Goal: Information Seeking & Learning: Check status

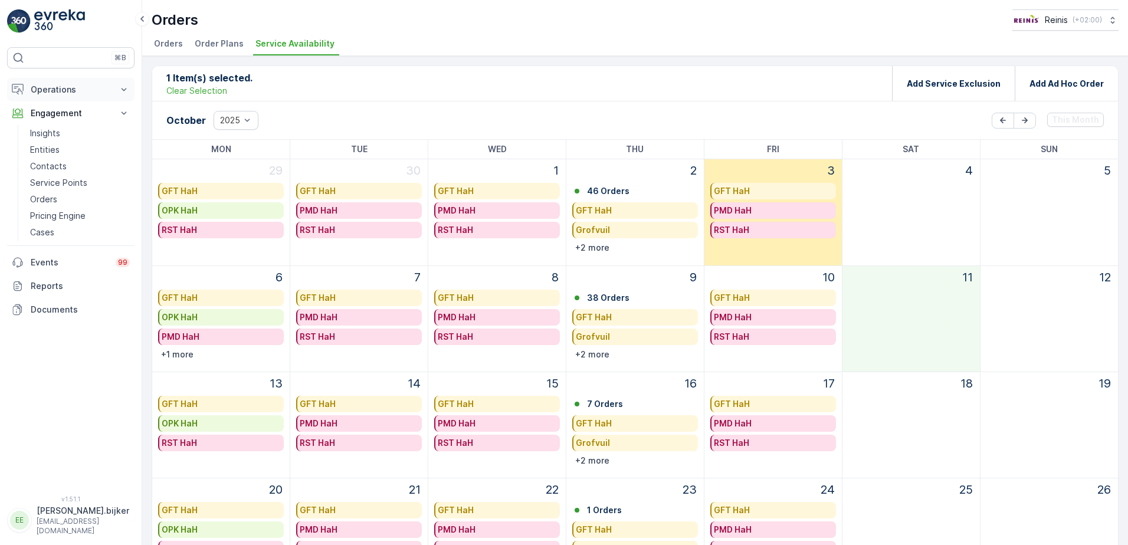
click at [71, 90] on p "Operations" at bounding box center [71, 90] width 80 height 12
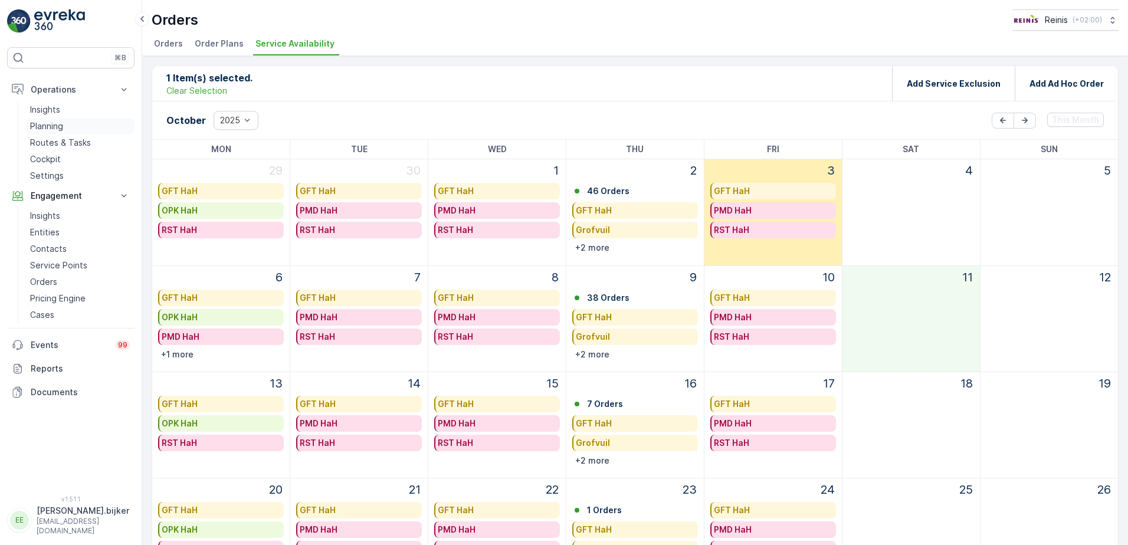
click at [60, 127] on p "Planning" at bounding box center [46, 126] width 33 height 12
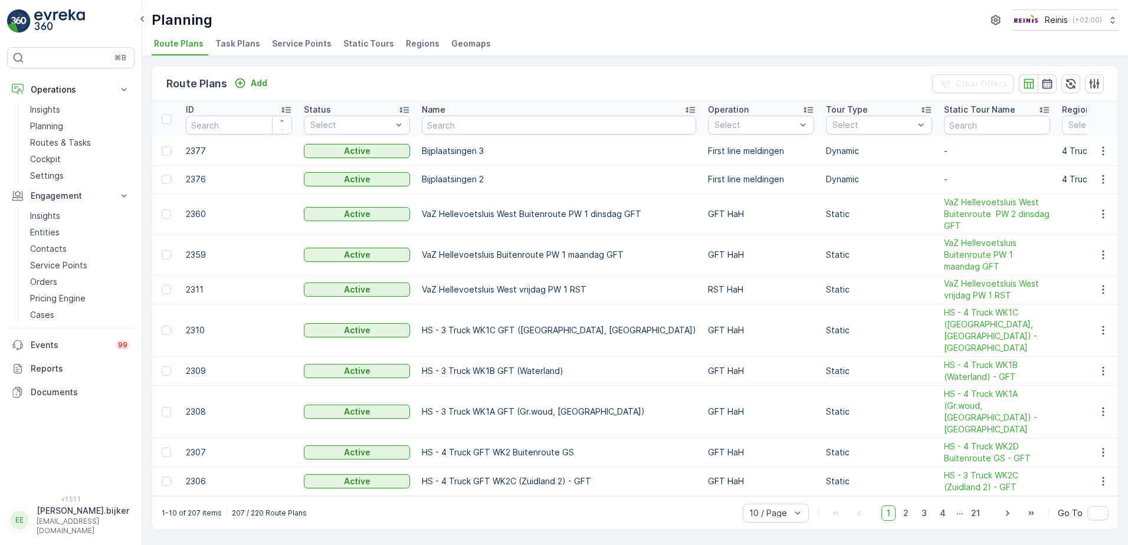
click at [379, 45] on span "Static Tours" at bounding box center [368, 44] width 51 height 12
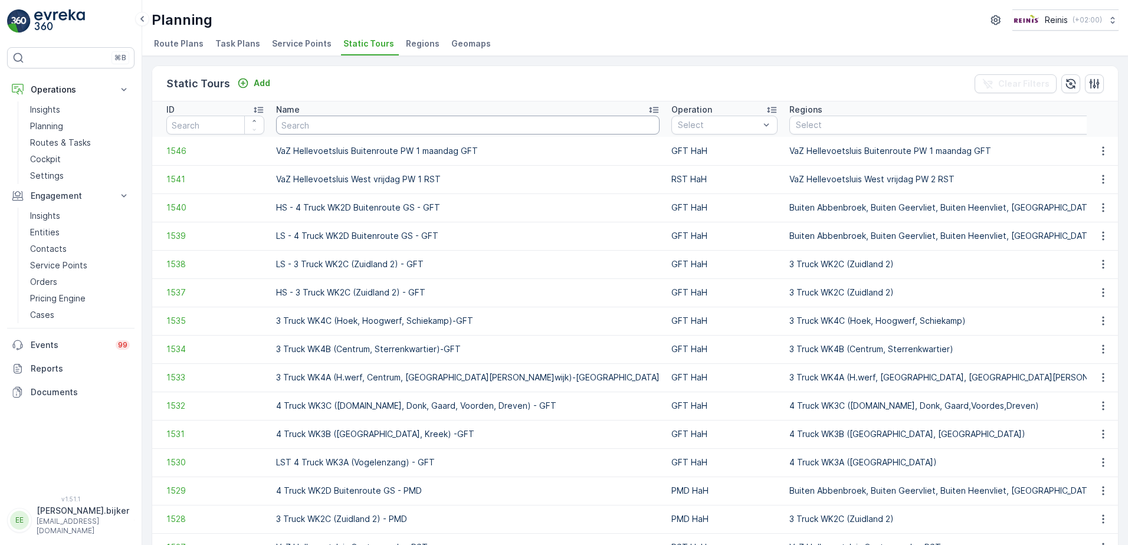
click at [415, 126] on input "text" at bounding box center [467, 125] width 383 height 19
type input "inpandig"
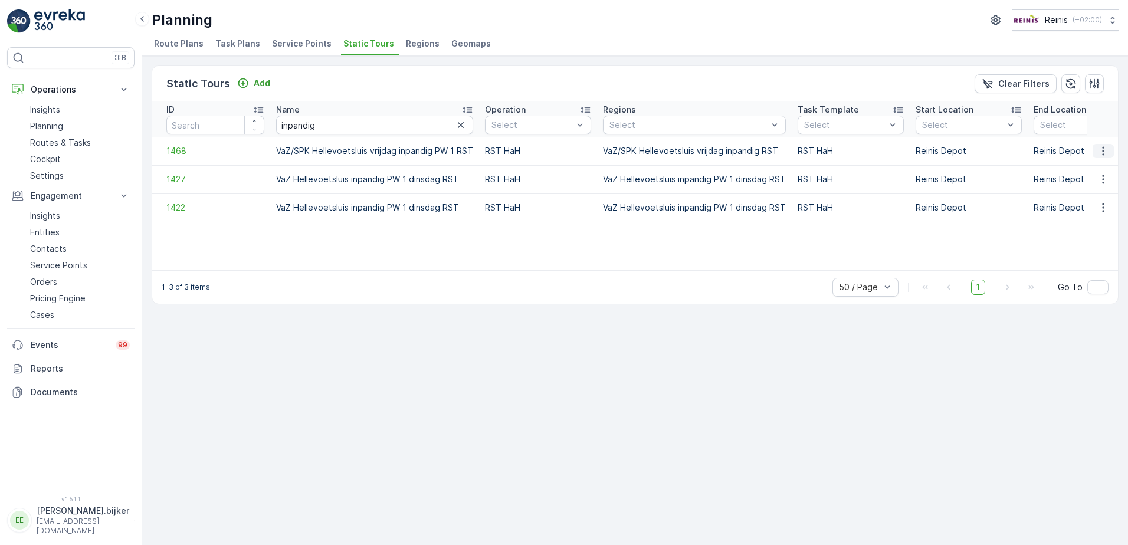
click at [1102, 152] on icon "button" at bounding box center [1103, 151] width 12 height 12
click at [1101, 166] on span "See More Details" at bounding box center [1082, 169] width 68 height 12
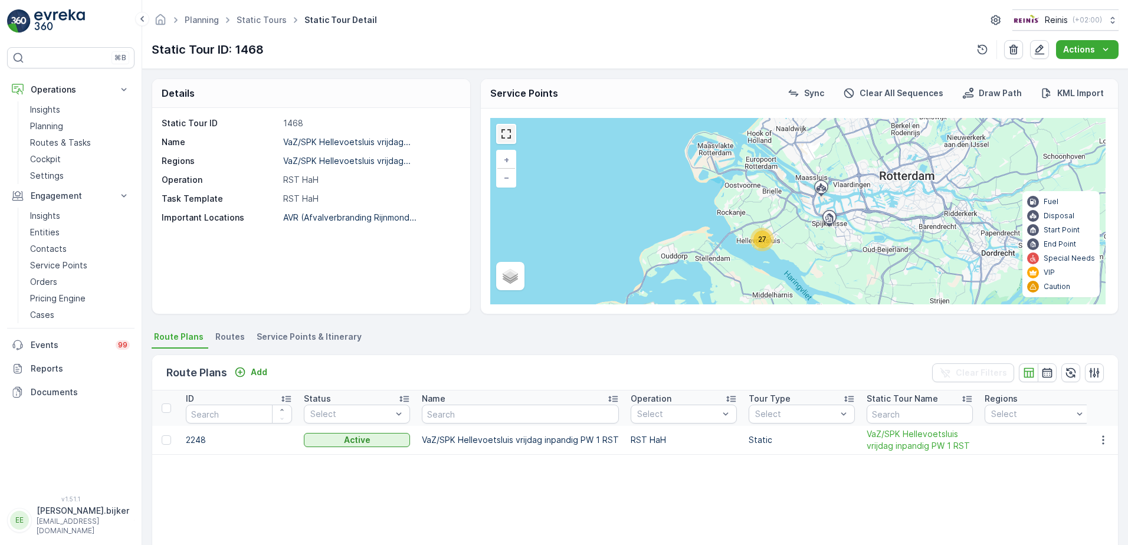
click at [508, 133] on link at bounding box center [506, 134] width 18 height 18
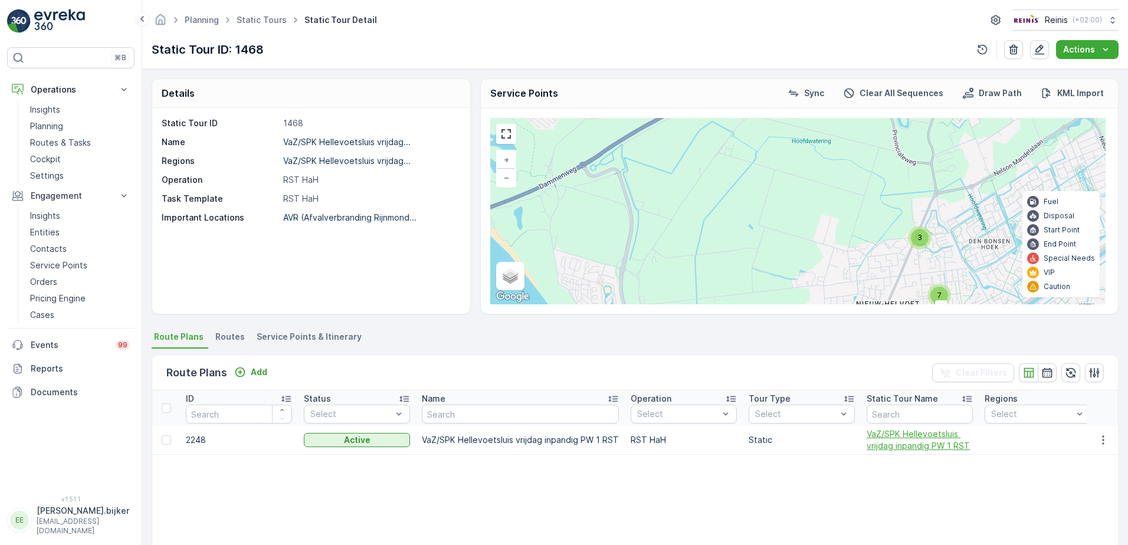
click at [898, 442] on span "VaZ/SPK Hellevoetsluis vrijdag inpandig PW 1 RST" at bounding box center [919, 440] width 106 height 24
click at [928, 433] on span "VaZ/SPK Hellevoetsluis vrijdag inpandig PW 1 RST" at bounding box center [919, 440] width 106 height 24
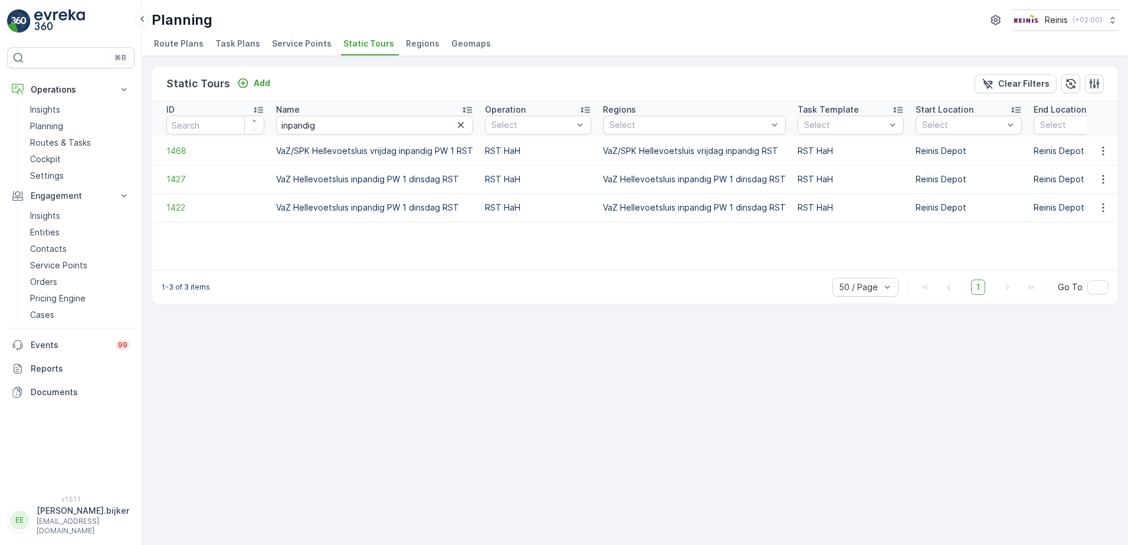
click at [311, 41] on span "Service Points" at bounding box center [302, 44] width 60 height 12
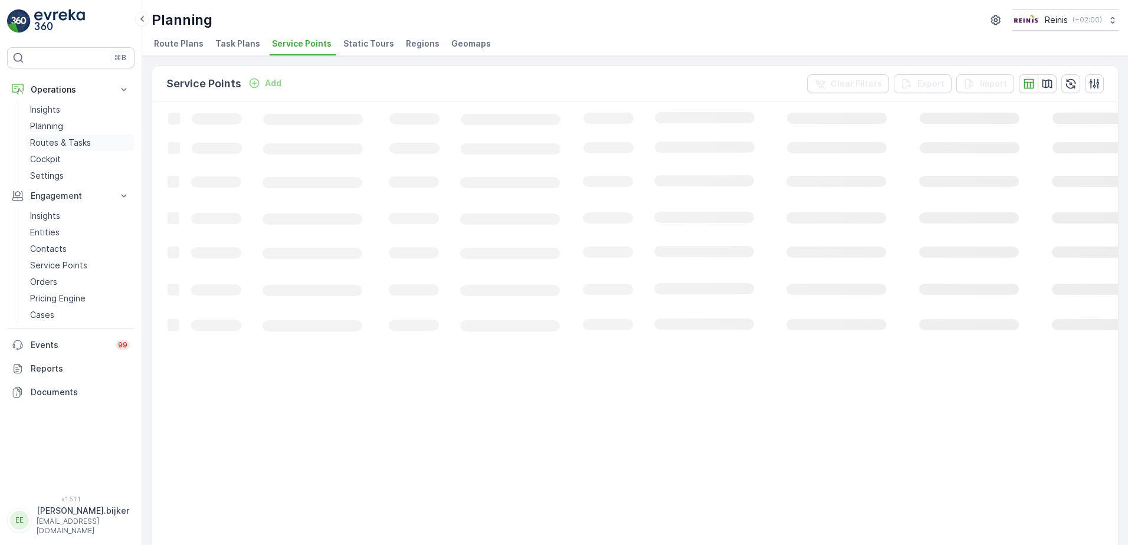
click at [64, 139] on p "Routes & Tasks" at bounding box center [60, 143] width 61 height 12
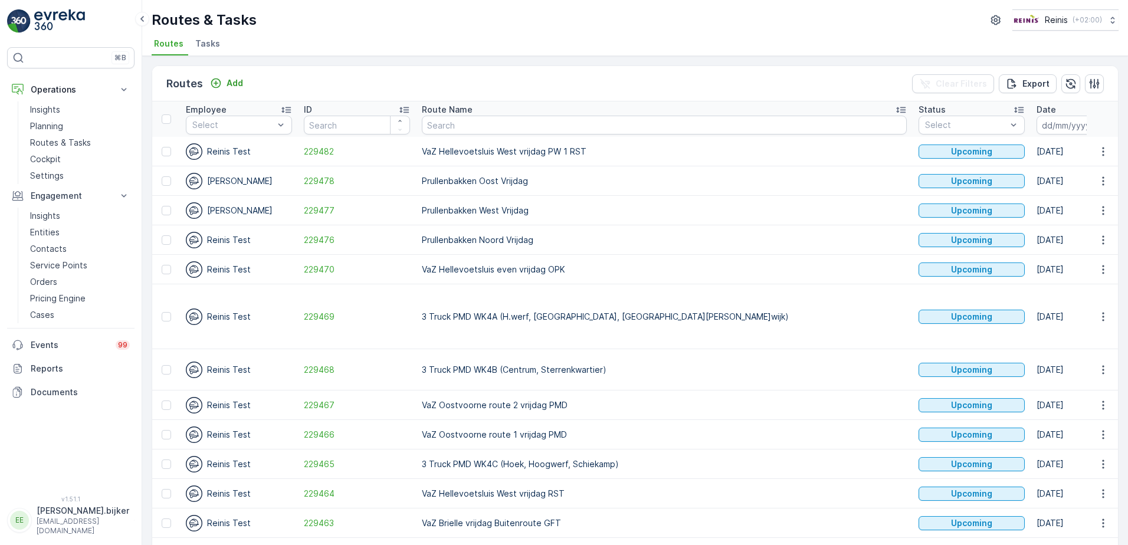
click at [1101, 124] on icon "button" at bounding box center [1106, 125] width 10 height 11
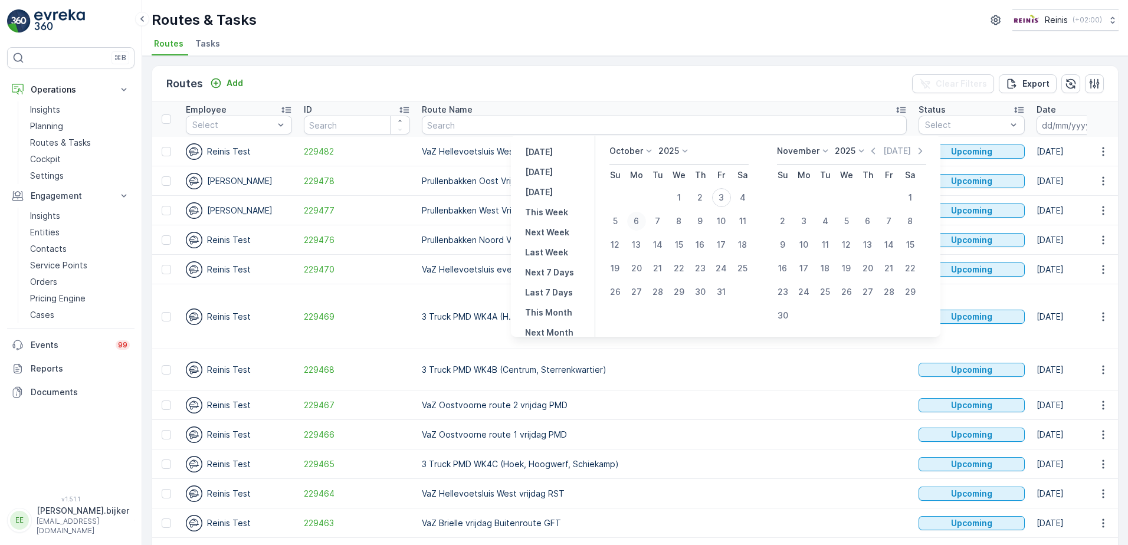
click at [640, 221] on div "6" at bounding box center [636, 221] width 19 height 19
type input "[DATE]"
click at [640, 221] on div "6" at bounding box center [636, 221] width 19 height 19
type input "[DATE]"
click at [640, 221] on div "6" at bounding box center [636, 221] width 19 height 19
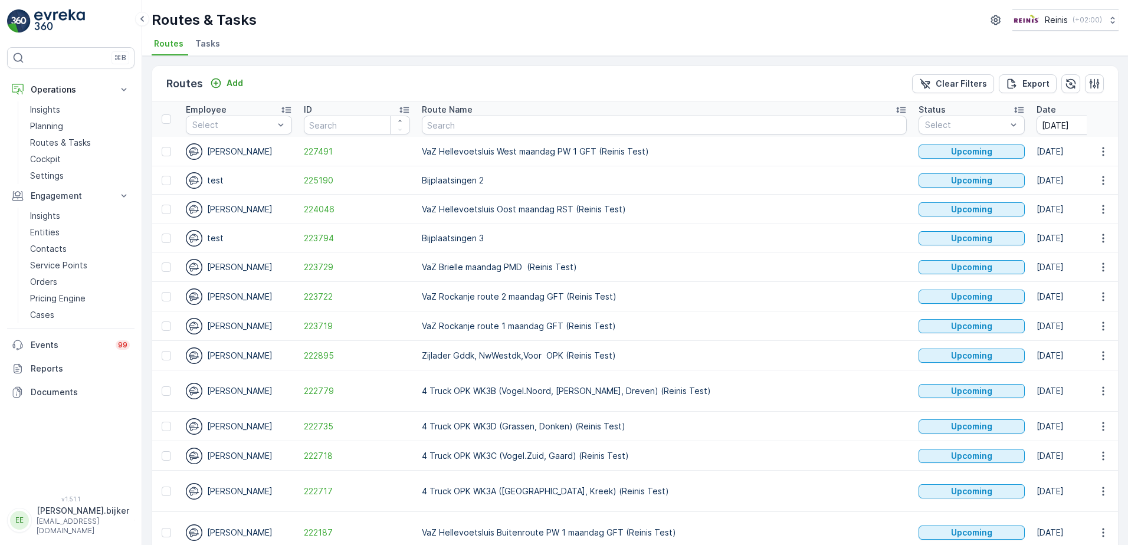
click at [896, 108] on icon at bounding box center [900, 110] width 9 height 6
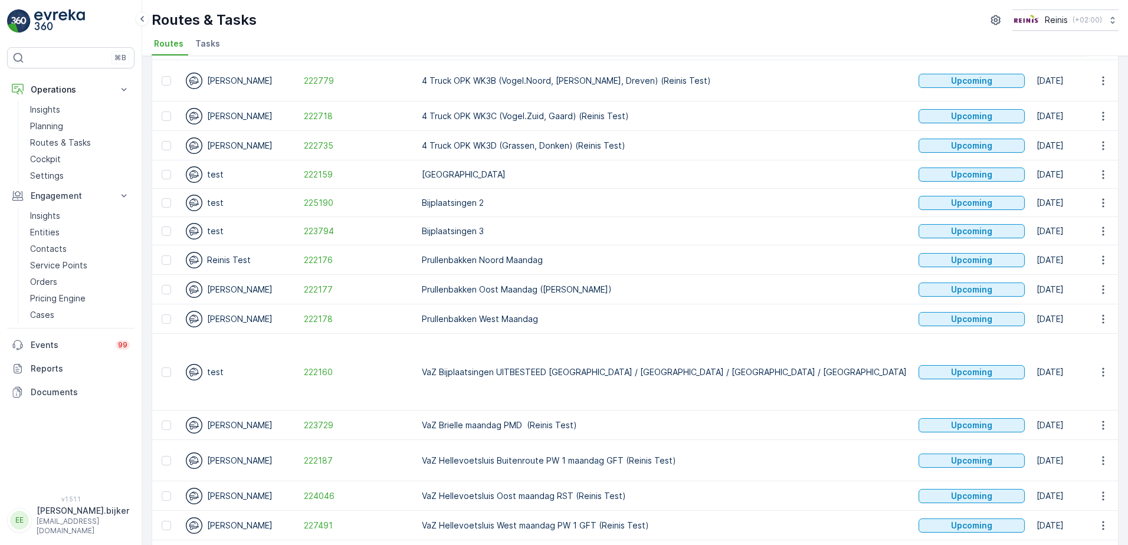
scroll to position [177, 0]
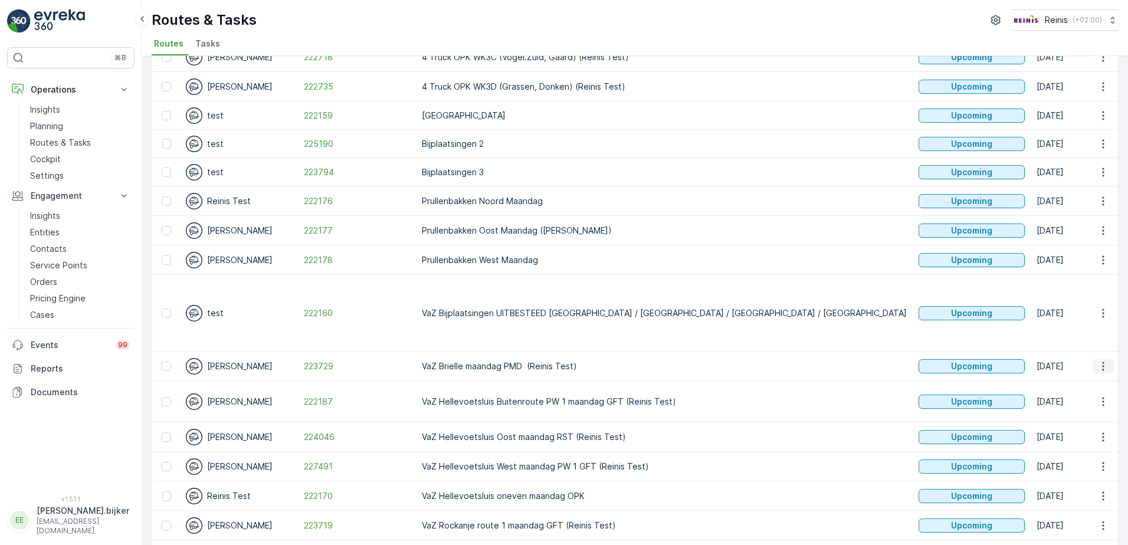
click at [1101, 360] on icon "button" at bounding box center [1103, 366] width 12 height 12
click at [1090, 345] on span "See More Details" at bounding box center [1075, 349] width 68 height 12
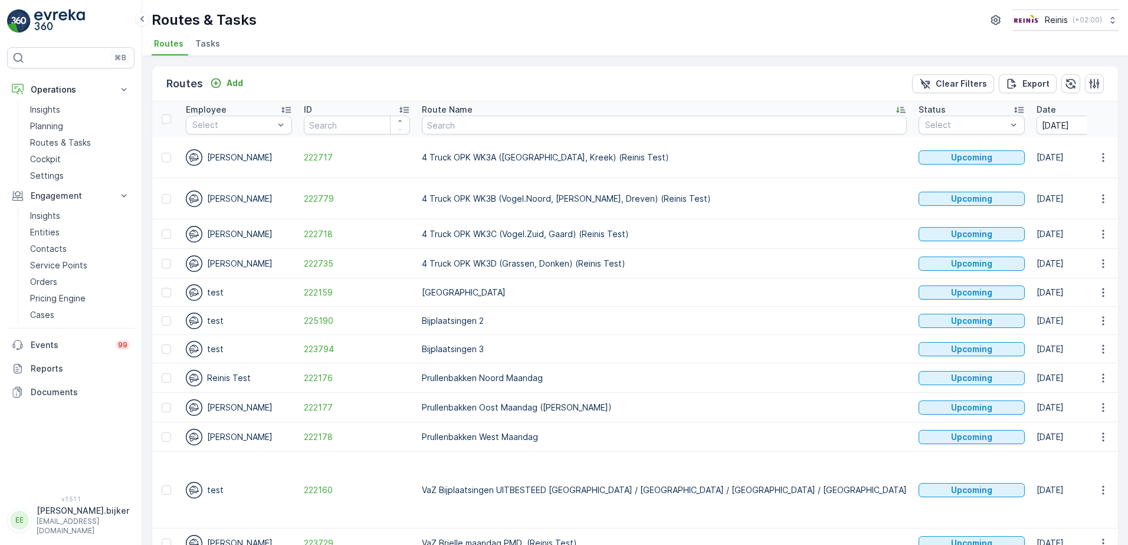
scroll to position [177, 0]
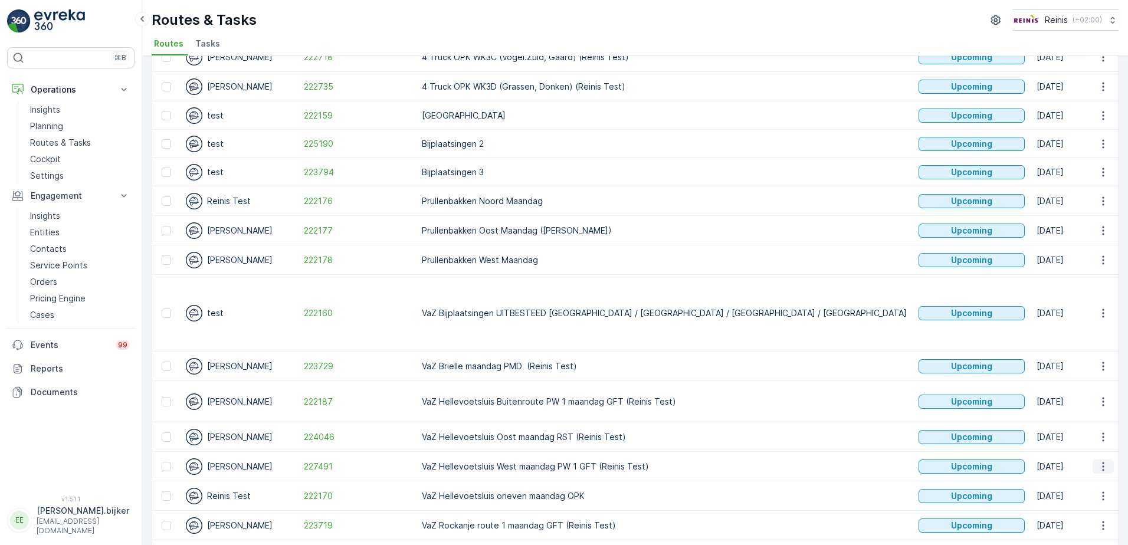
click at [1103, 461] on icon "button" at bounding box center [1103, 467] width 12 height 12
click at [1086, 323] on span "See More Details" at bounding box center [1075, 326] width 68 height 12
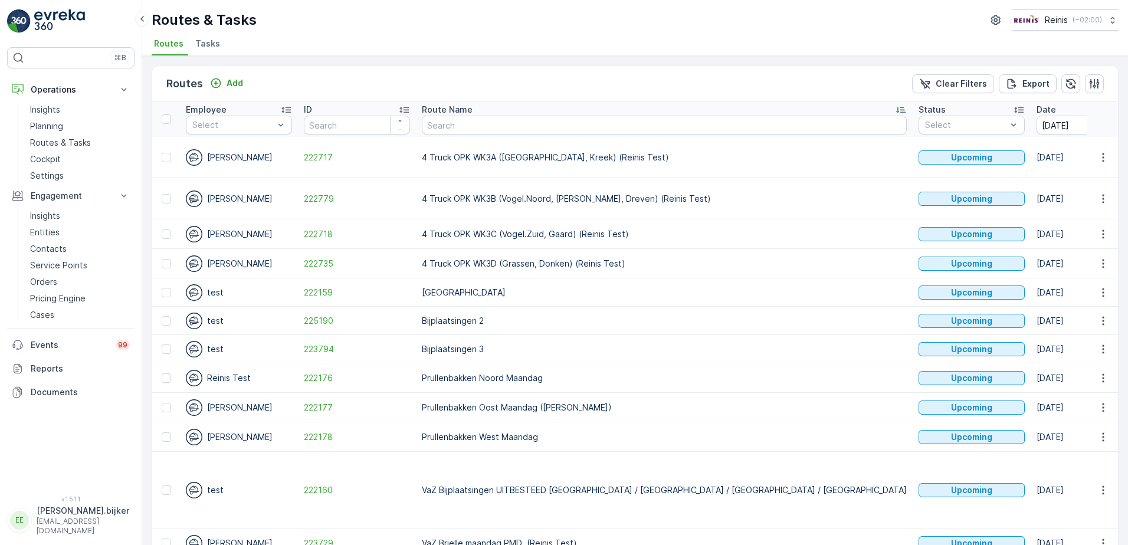
scroll to position [177, 0]
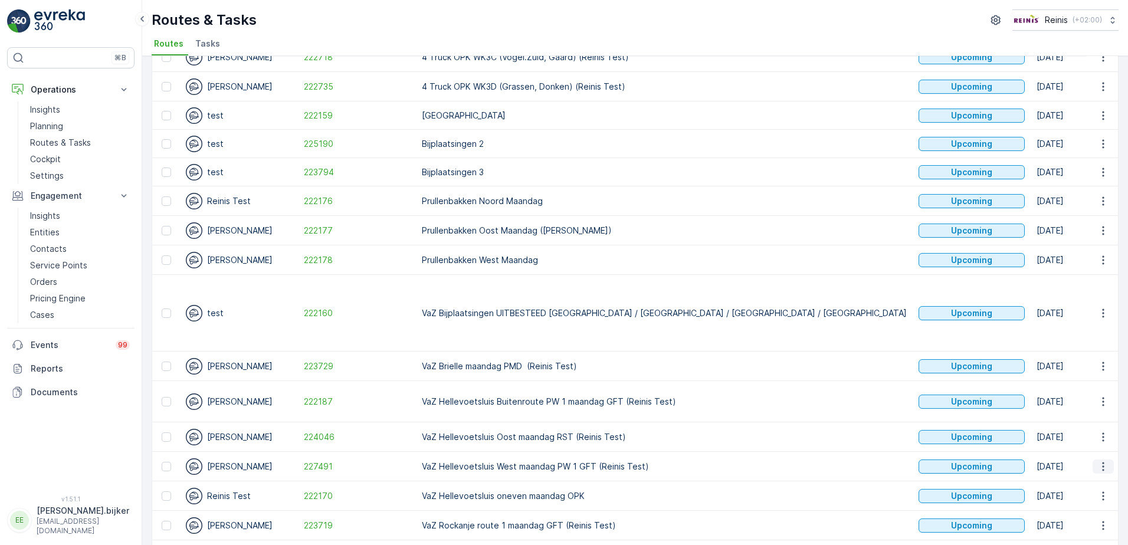
click at [1105, 459] on button "button" at bounding box center [1102, 466] width 21 height 14
click at [1079, 326] on span "See More Details" at bounding box center [1075, 326] width 68 height 12
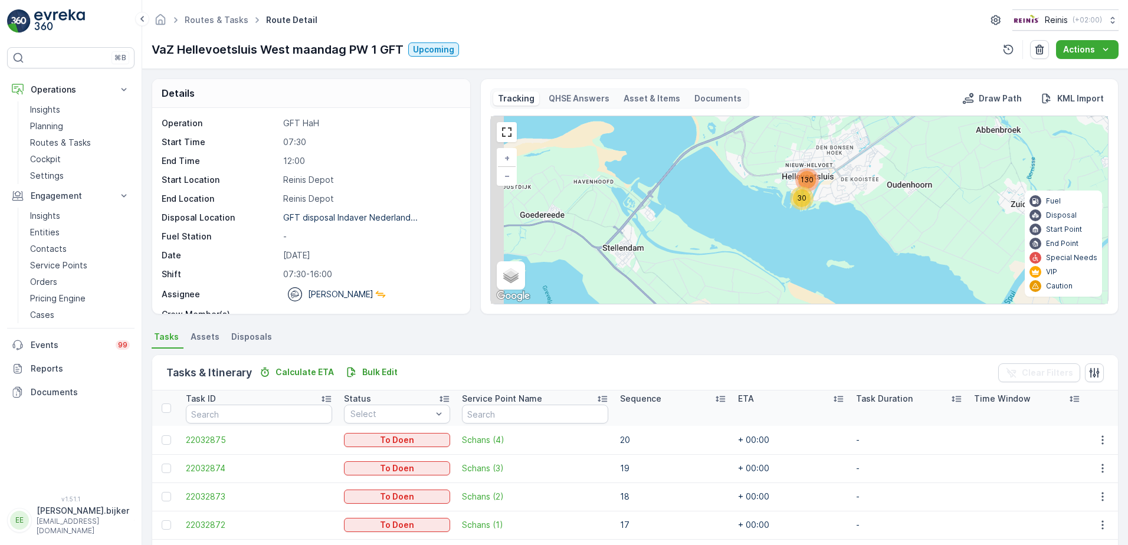
drag, startPoint x: 759, startPoint y: 247, endPoint x: 831, endPoint y: 135, distance: 132.7
click at [831, 135] on div "30 130 + − Satellite Roadmap Terrain Hybrid Leaflet Keyboard shortcuts Map Data…" at bounding box center [799, 210] width 617 height 188
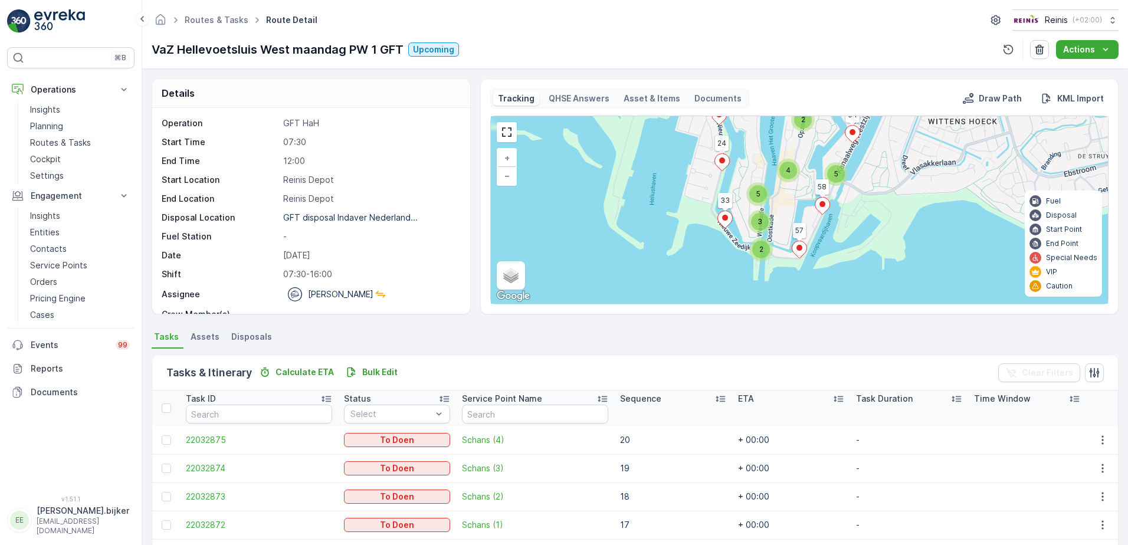
click at [819, 241] on div "2 3 4 5 2 3 5 2 3 4 3 4 4 4 3 6 5 11 3 7 9 9 2 10 4 15 2 3 10 57 24 23 34 58 33…" at bounding box center [799, 210] width 617 height 188
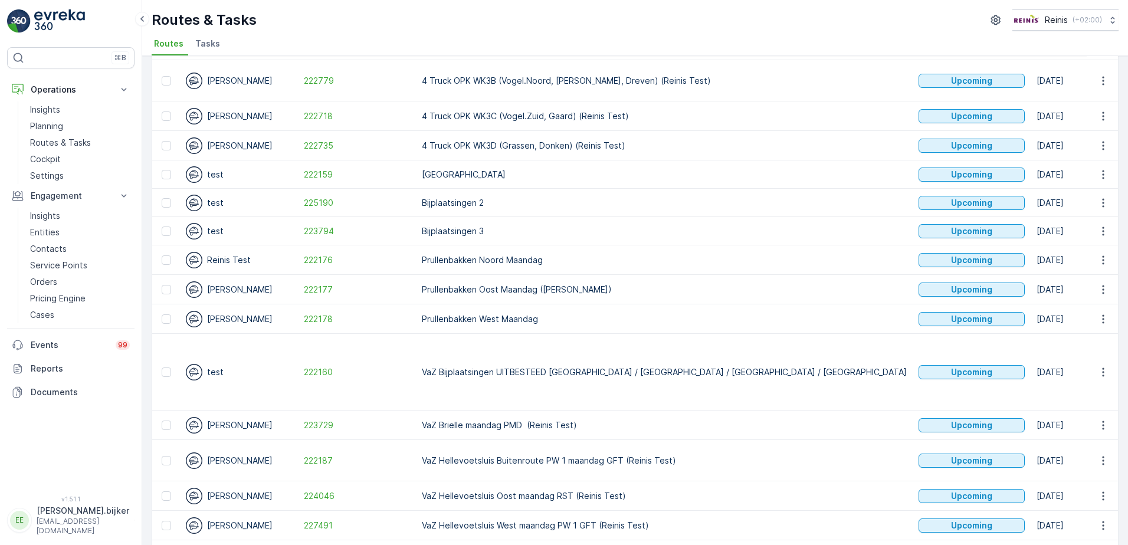
scroll to position [177, 0]
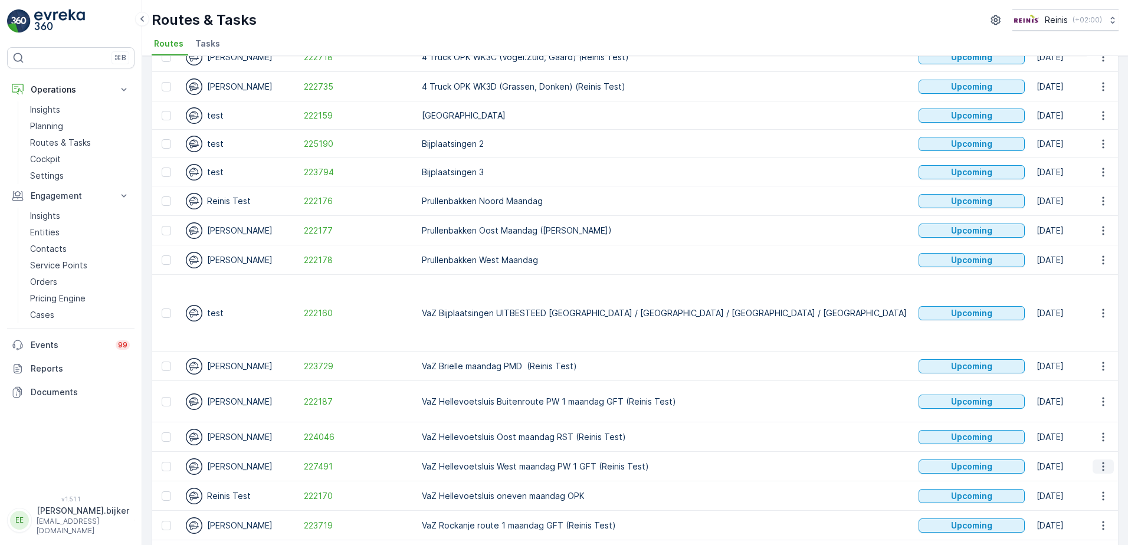
click at [1098, 461] on icon "button" at bounding box center [1103, 467] width 12 height 12
click at [1083, 321] on span "See More Details" at bounding box center [1075, 326] width 68 height 12
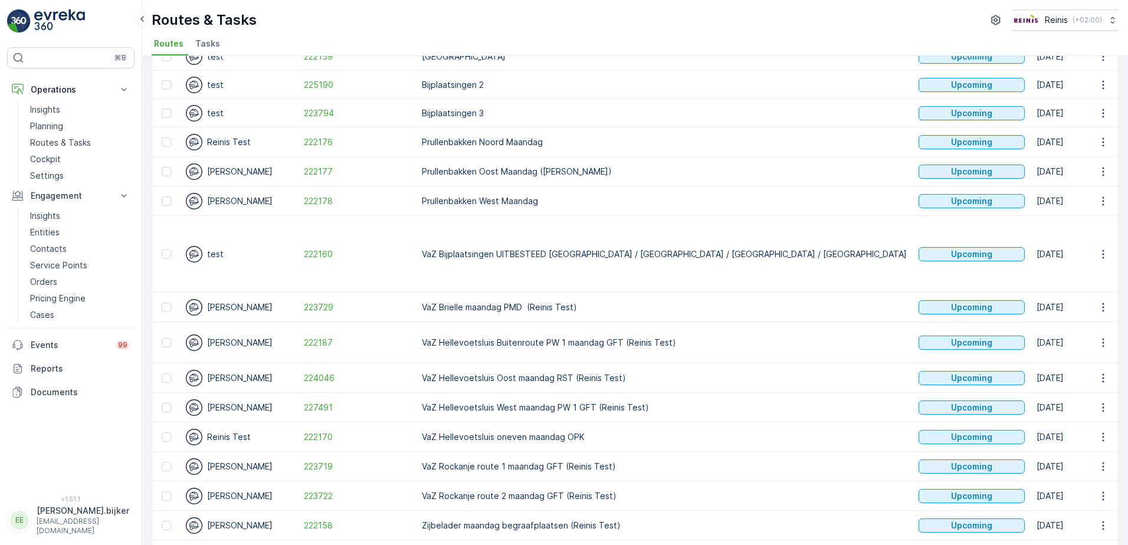
scroll to position [275, 0]
